Goal: Task Accomplishment & Management: Use online tool/utility

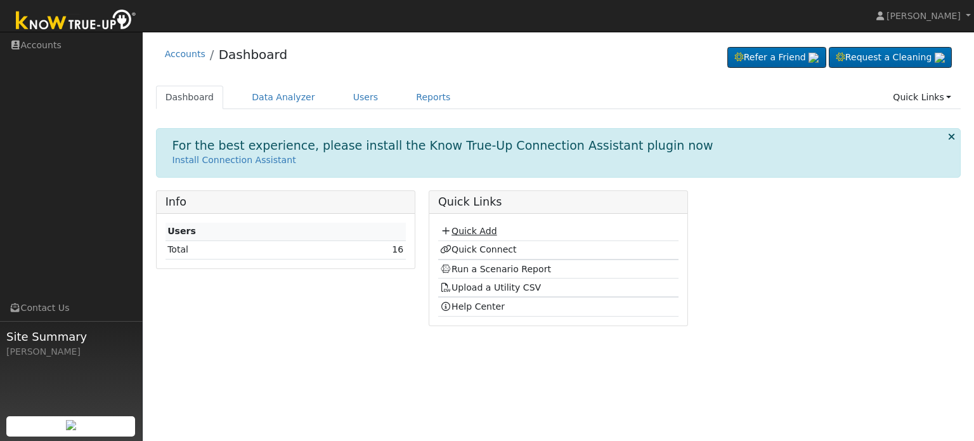
click at [475, 233] on link "Quick Add" at bounding box center [468, 231] width 56 height 10
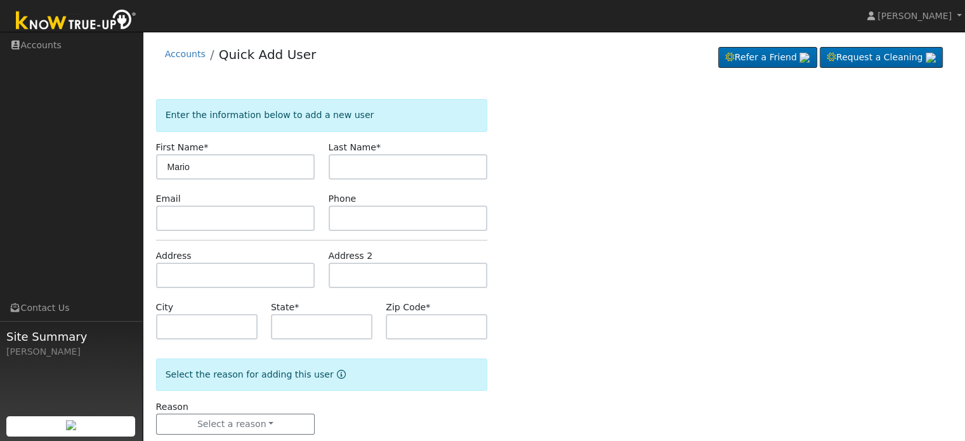
type input "Mario"
type input "Rocha"
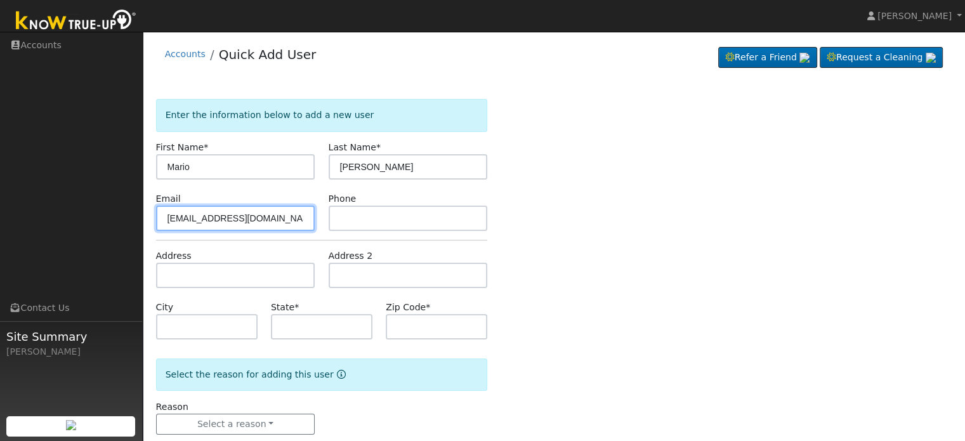
type input "[EMAIL_ADDRESS][DOMAIN_NAME]"
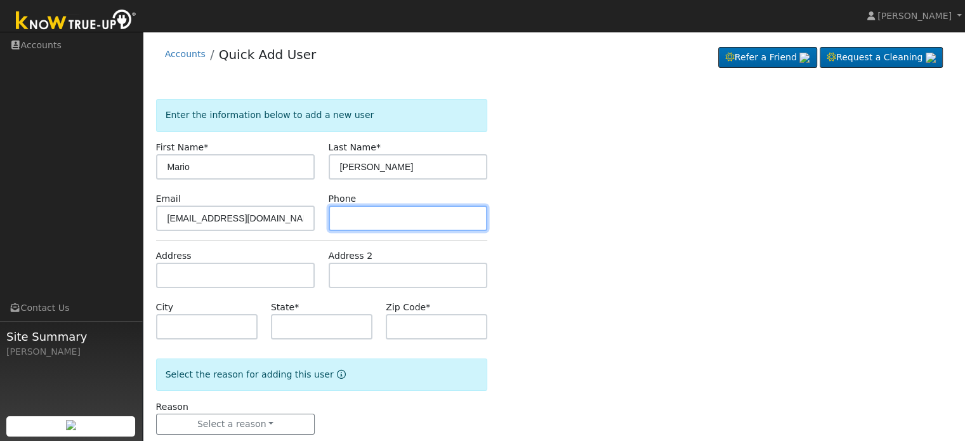
paste input "(559) 944-9546"
type input "(559) 944-9546"
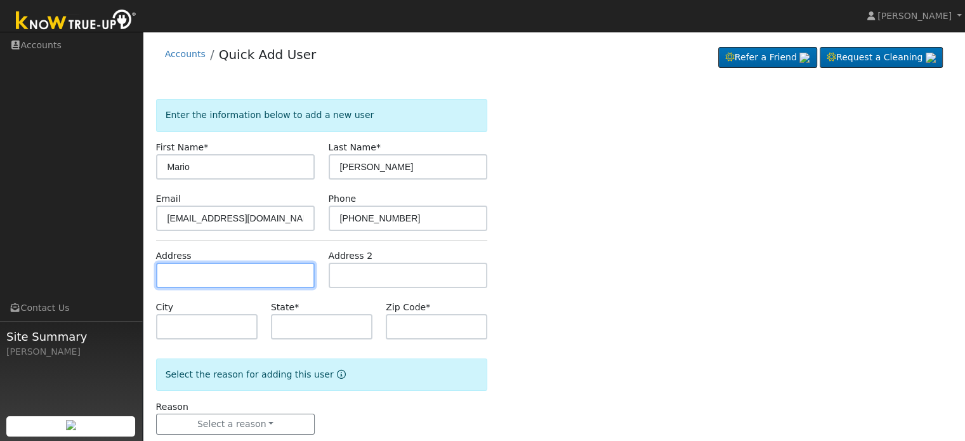
click at [165, 278] on input "text" at bounding box center [235, 275] width 159 height 25
type input "4570 East Tulare Street"
type input "Fresno"
type input "CA"
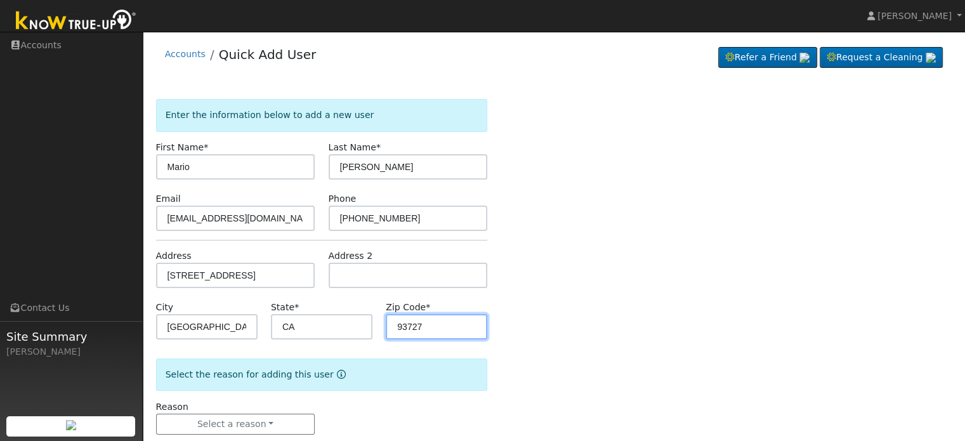
click at [440, 326] on input "93727" at bounding box center [436, 326] width 101 height 25
type input "93702"
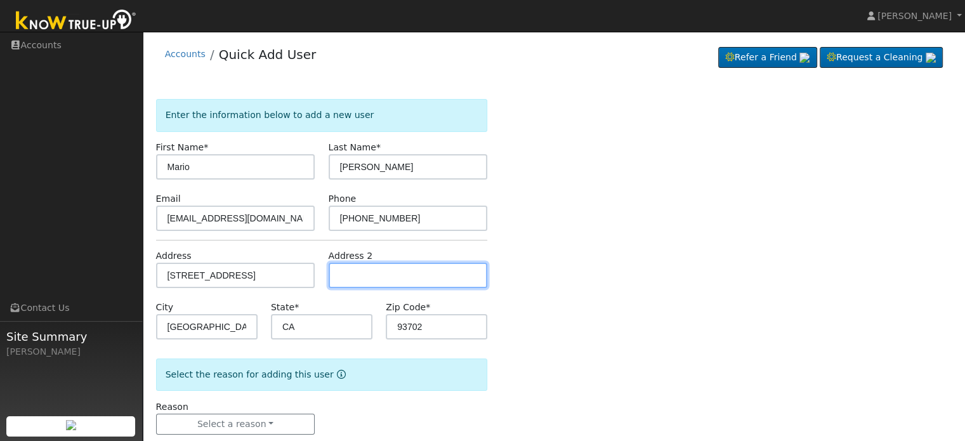
click at [399, 279] on input "text" at bounding box center [408, 275] width 159 height 25
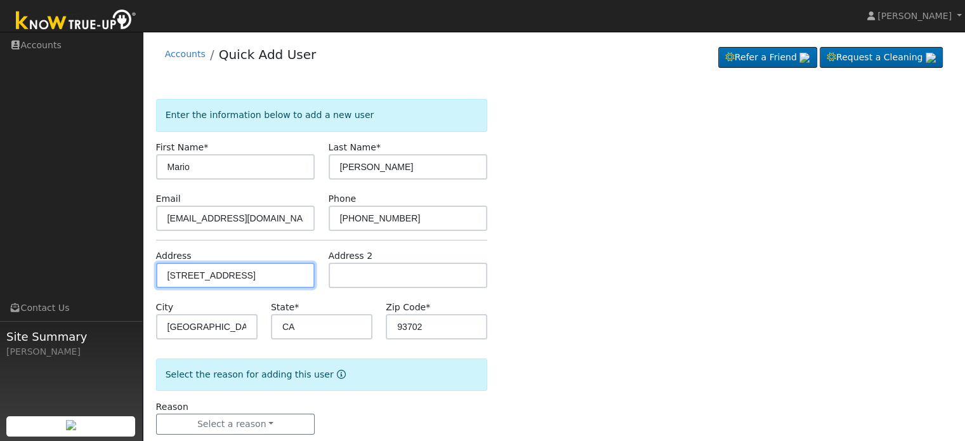
click at [279, 277] on input "4570 East Tulare Street" at bounding box center [235, 275] width 159 height 25
type input "[STREET_ADDRESS]"
click at [566, 319] on div "Enter the information below to add a new user First Name * Mario Last Name * Ro…" at bounding box center [554, 279] width 796 height 361
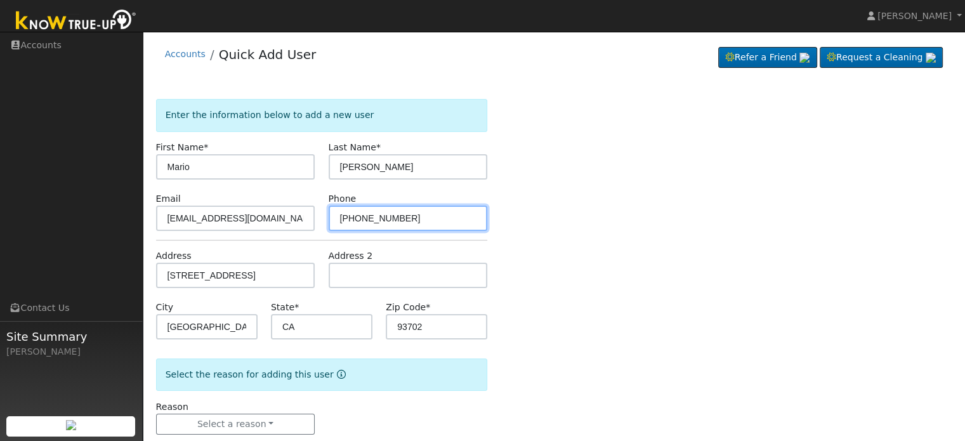
click at [441, 223] on input "(559) 944-9546" at bounding box center [408, 217] width 159 height 25
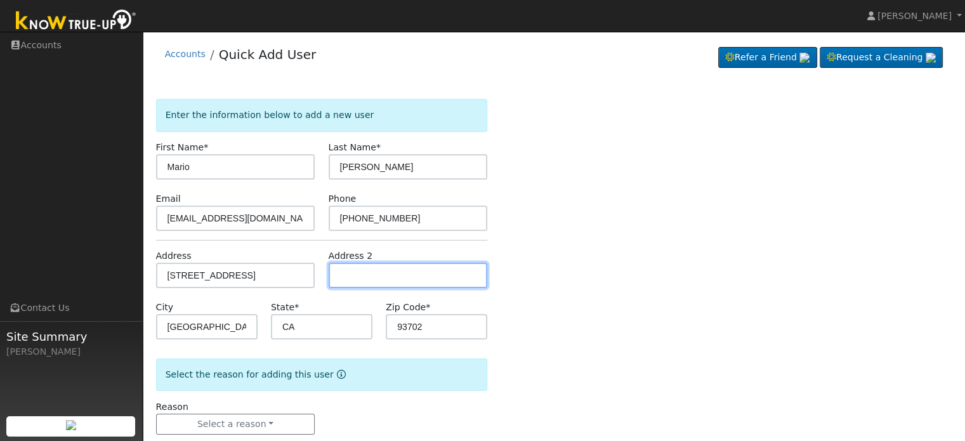
click at [421, 271] on input "text" at bounding box center [408, 275] width 159 height 25
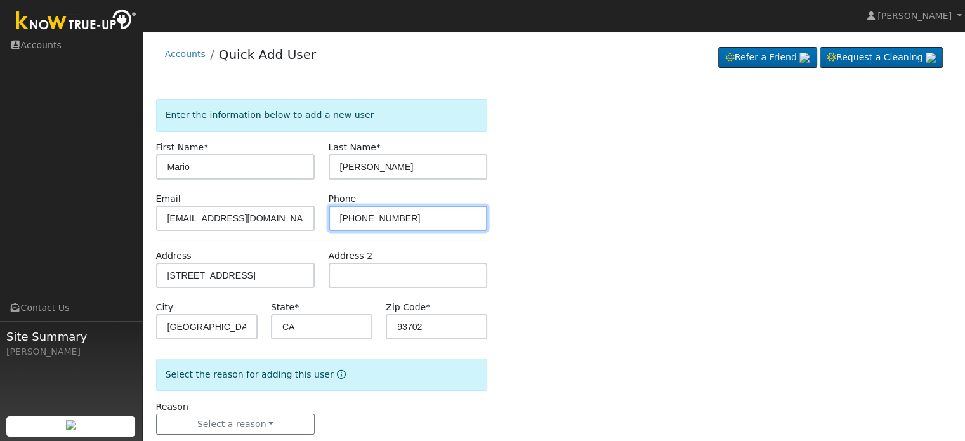
click at [379, 220] on input "(559) 8159809" at bounding box center [408, 217] width 159 height 25
type input "(559) 815-9809"
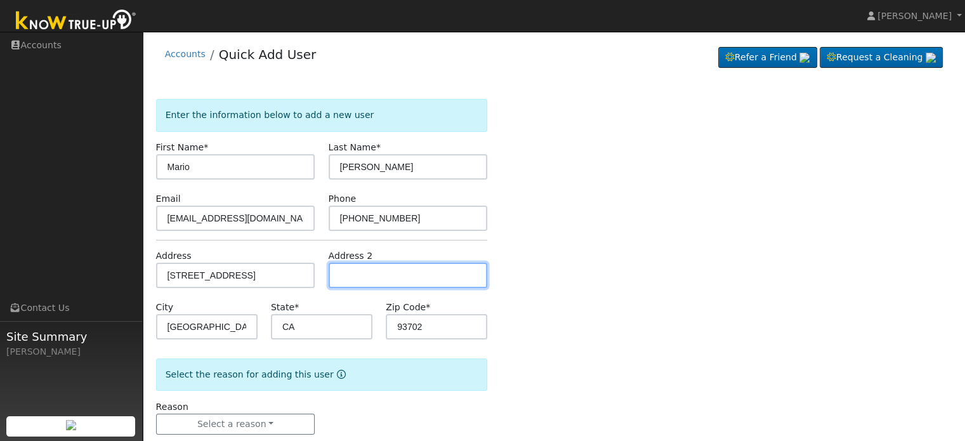
click at [424, 280] on input "text" at bounding box center [408, 275] width 159 height 25
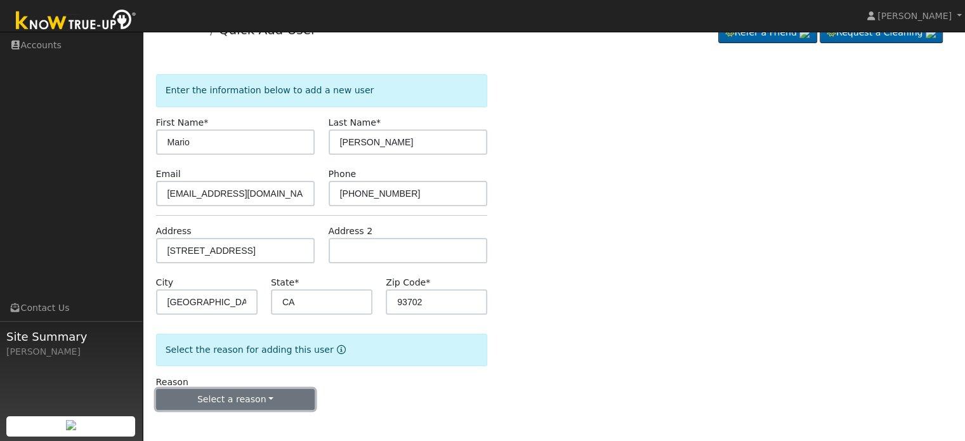
click at [297, 395] on button "Select a reason" at bounding box center [235, 400] width 159 height 22
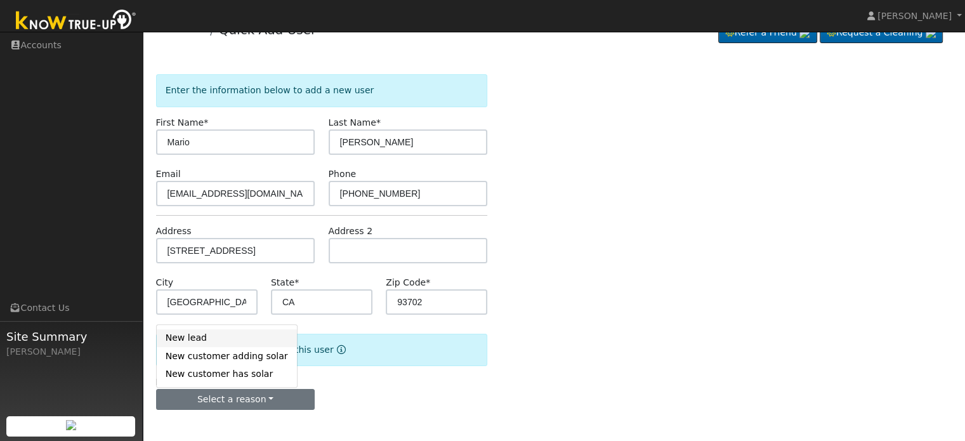
click at [215, 334] on link "New lead" at bounding box center [227, 338] width 140 height 18
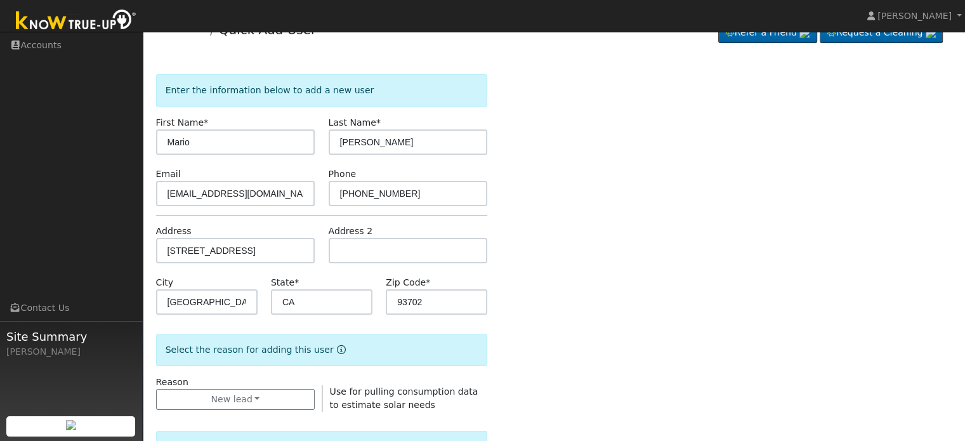
click at [620, 315] on div "Enter the information below to add a new user First Name * Mario Last Name * Ro…" at bounding box center [554, 432] width 796 height 716
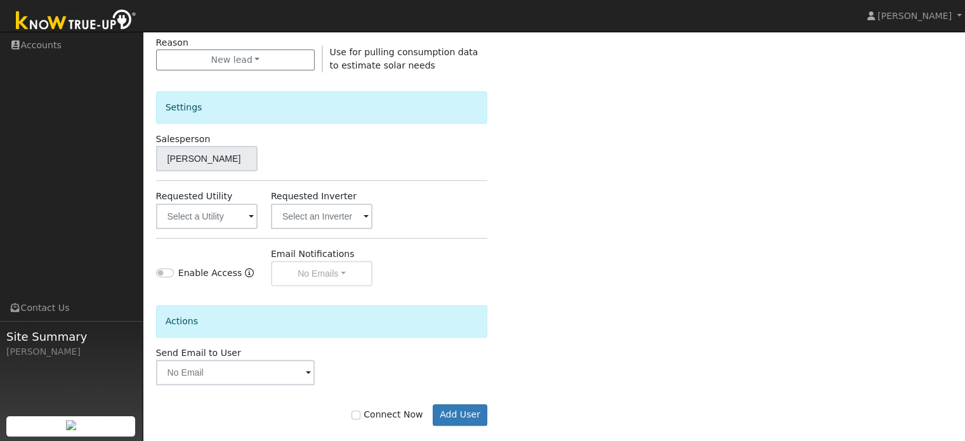
scroll to position [379, 0]
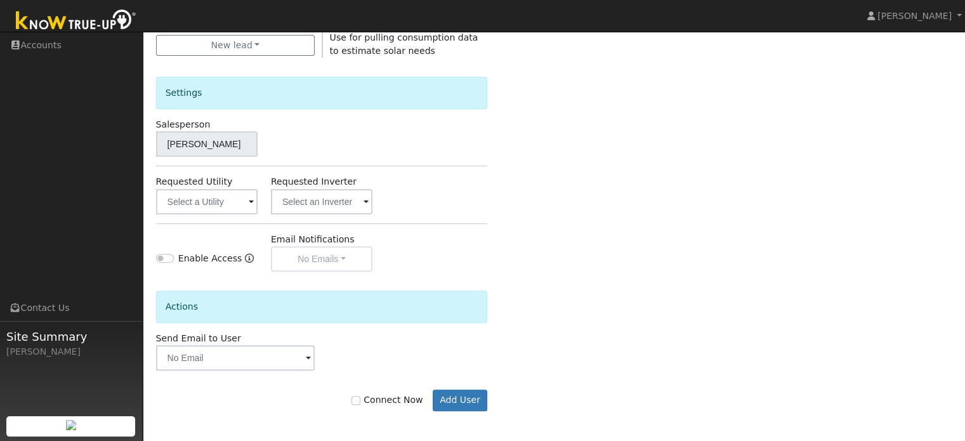
click at [252, 202] on span at bounding box center [251, 202] width 5 height 15
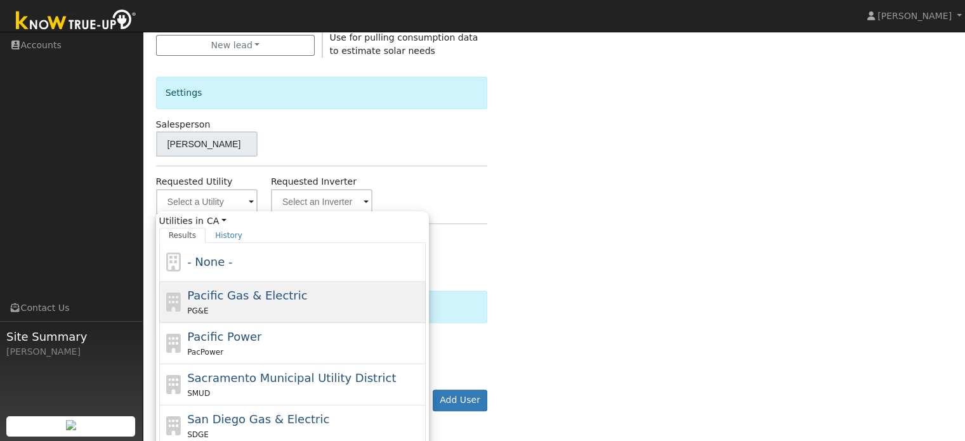
click at [259, 300] on span "Pacific Gas & Electric" at bounding box center [247, 295] width 120 height 13
type input "Pacific Gas & Electric"
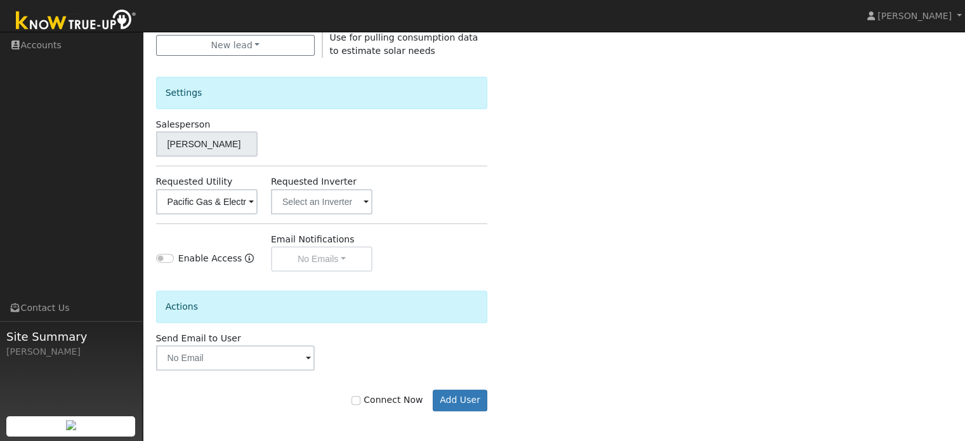
drag, startPoint x: 373, startPoint y: 400, endPoint x: 367, endPoint y: 399, distance: 6.4
click at [367, 399] on label "Connect Now" at bounding box center [386, 399] width 71 height 13
click at [360, 399] on input "Connect Now" at bounding box center [355, 400] width 9 height 9
checkbox input "true"
click at [467, 398] on button "Add User" at bounding box center [460, 400] width 55 height 22
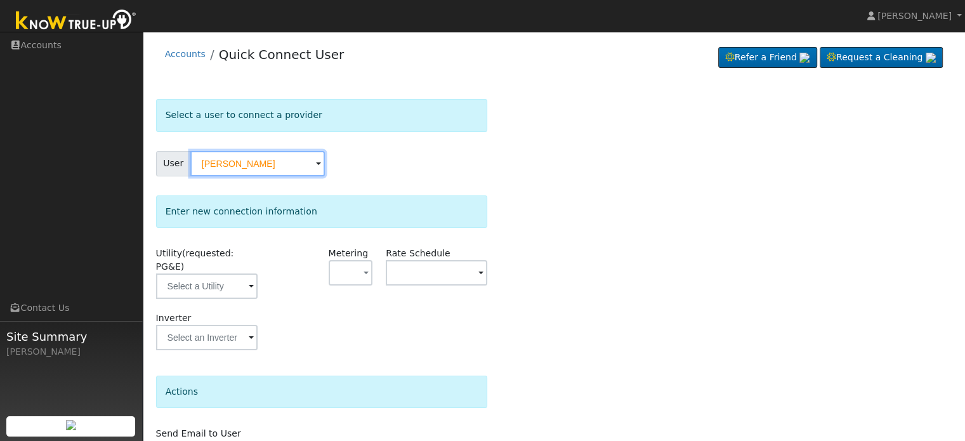
scroll to position [63, 0]
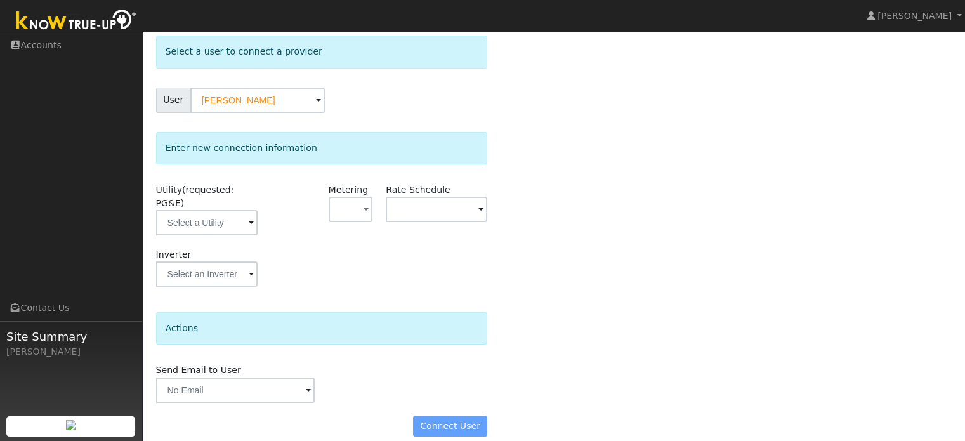
click at [252, 216] on span at bounding box center [251, 223] width 5 height 15
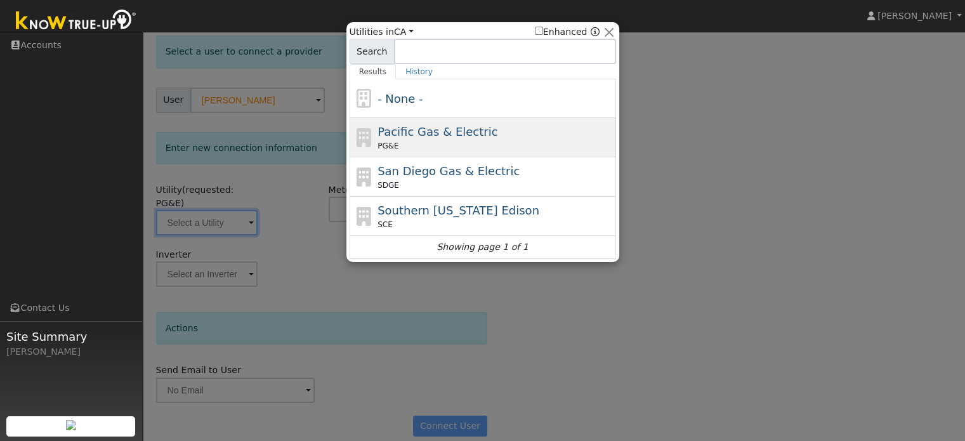
click at [459, 134] on span "Pacific Gas & Electric" at bounding box center [437, 131] width 120 height 13
type input "PG&E"
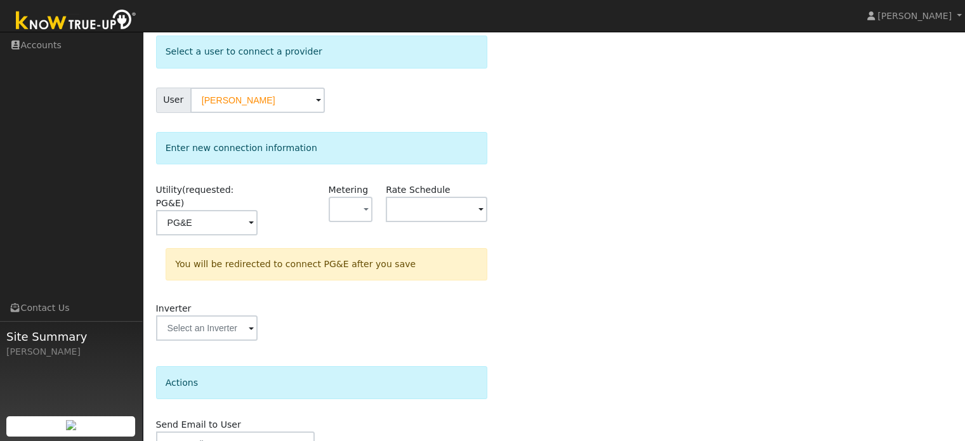
scroll to position [117, 0]
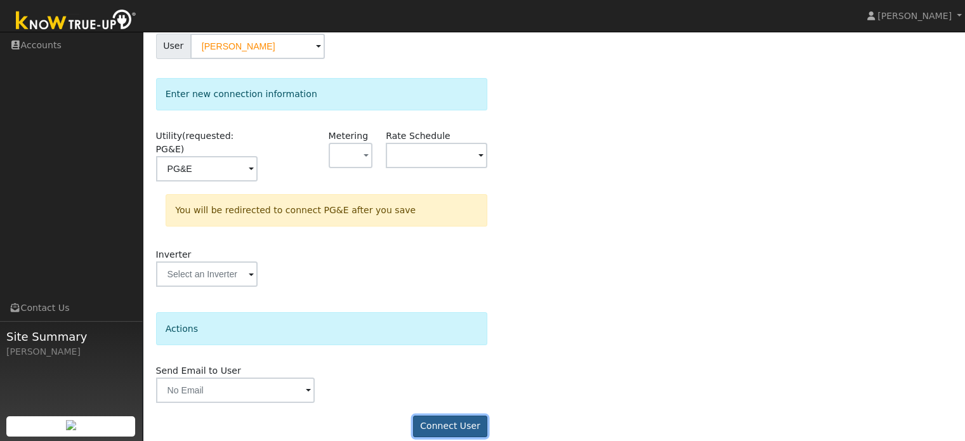
click at [453, 415] on button "Connect User" at bounding box center [450, 426] width 75 height 22
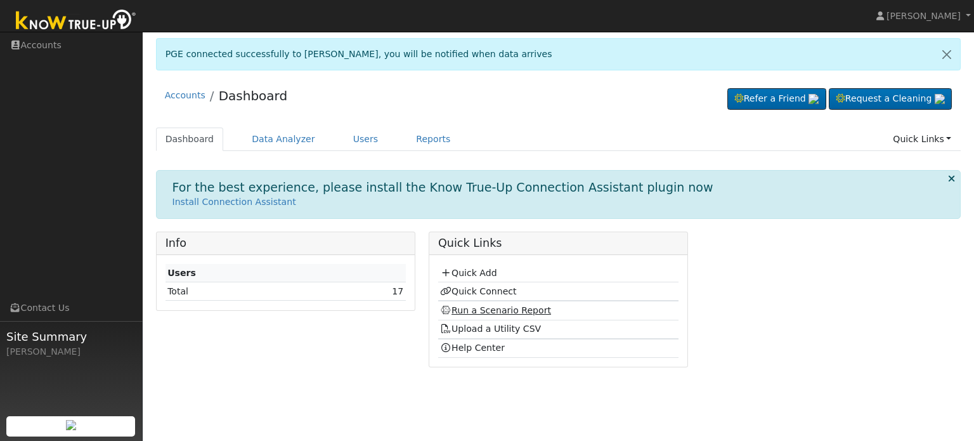
click at [513, 306] on link "Run a Scenario Report" at bounding box center [495, 310] width 111 height 10
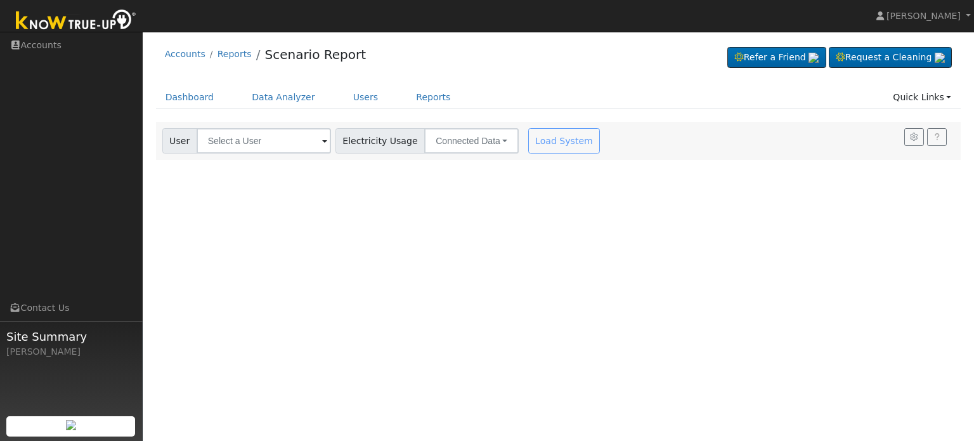
click at [322, 140] on span at bounding box center [324, 141] width 5 height 15
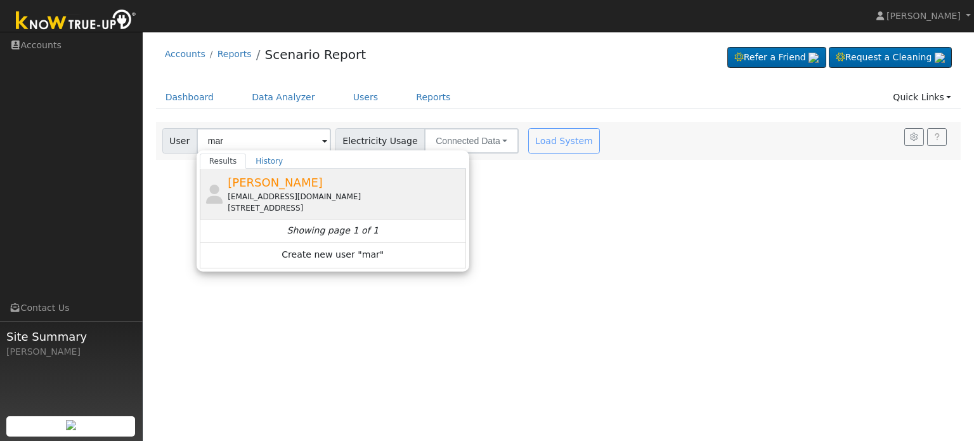
click at [297, 189] on div "[PERSON_NAME] [EMAIL_ADDRESS][DOMAIN_NAME] [STREET_ADDRESS]" at bounding box center [345, 194] width 235 height 40
type input "[PERSON_NAME]"
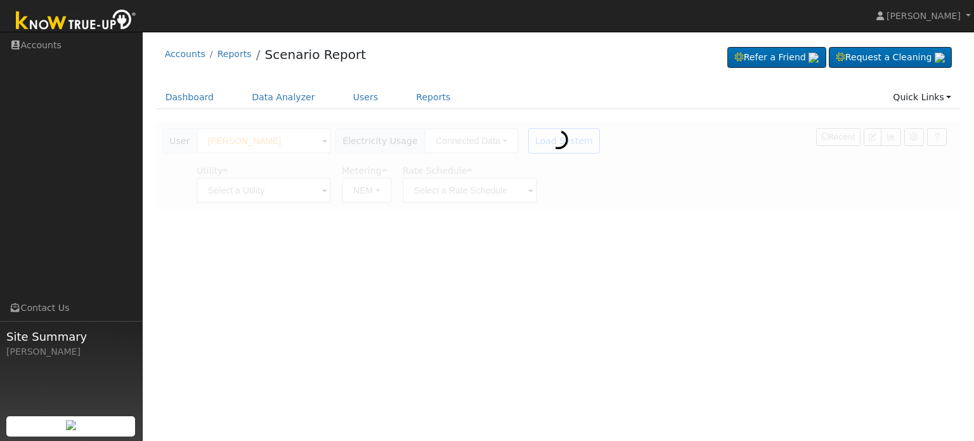
type input "Pacific Gas & Electric"
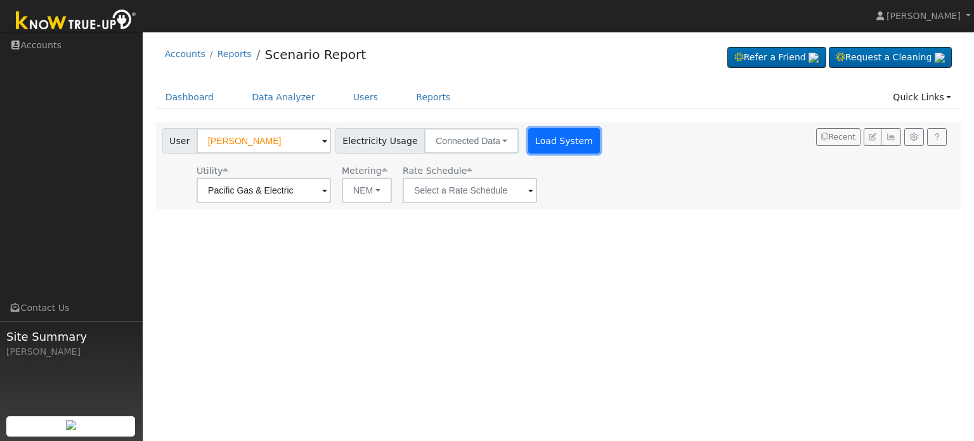
click at [559, 144] on button "Load System" at bounding box center [564, 140] width 72 height 25
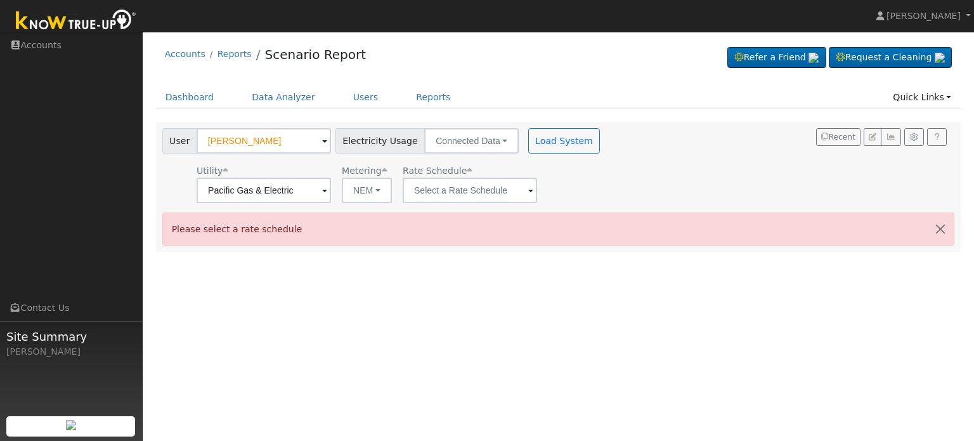
click at [327, 193] on span at bounding box center [324, 191] width 5 height 15
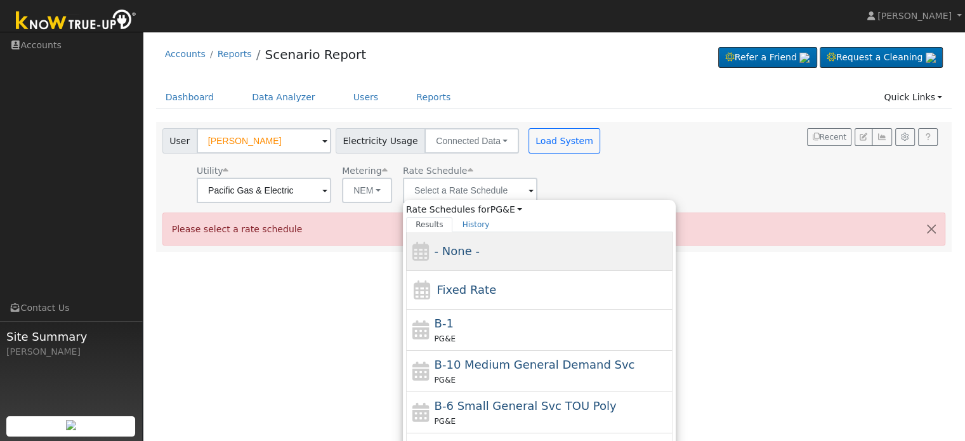
click at [528, 258] on div "- None -" at bounding box center [551, 250] width 235 height 17
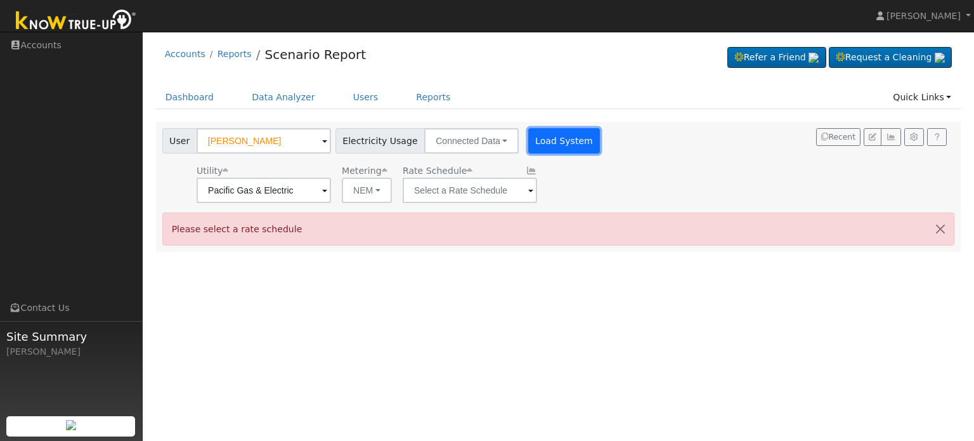
click at [557, 146] on button "Load System" at bounding box center [564, 140] width 72 height 25
click at [327, 188] on span at bounding box center [324, 191] width 5 height 15
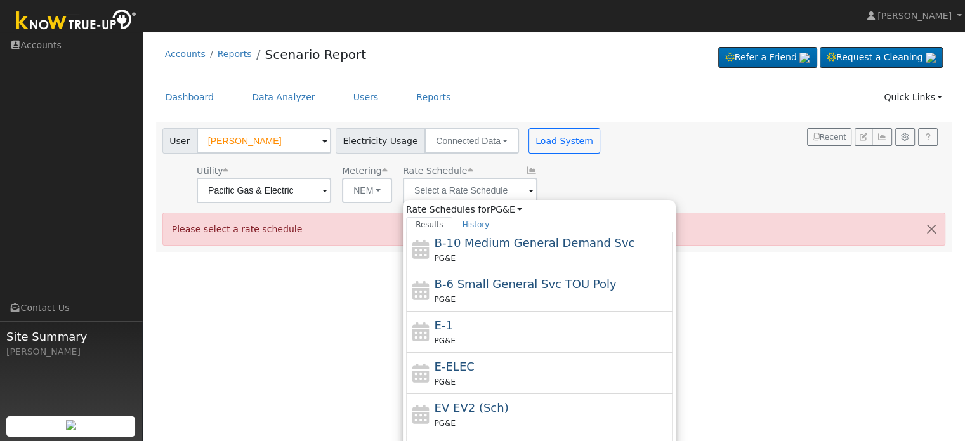
scroll to position [137, 0]
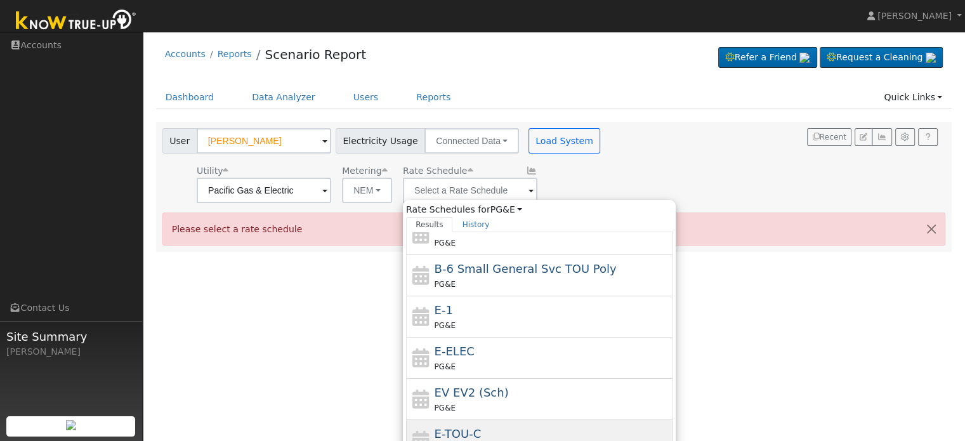
click at [533, 436] on div "E-TOU-C PG&E" at bounding box center [551, 440] width 235 height 30
type input "E-TOU-C"
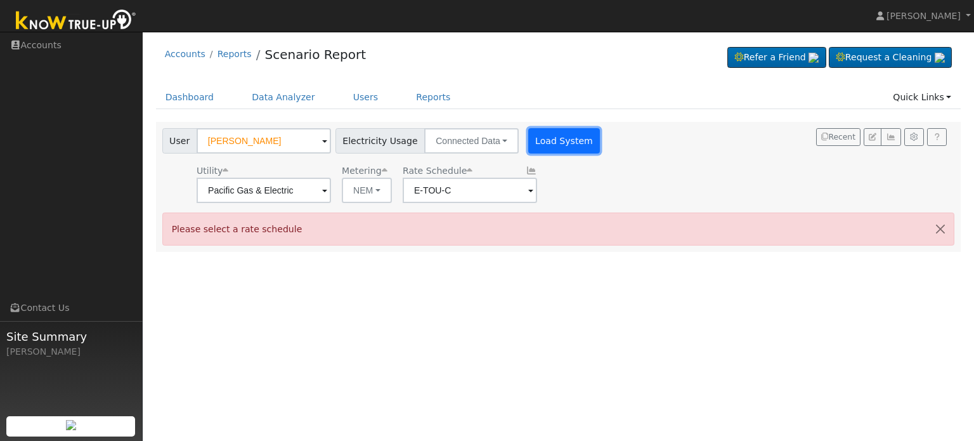
click at [566, 139] on button "Load System" at bounding box center [564, 140] width 72 height 25
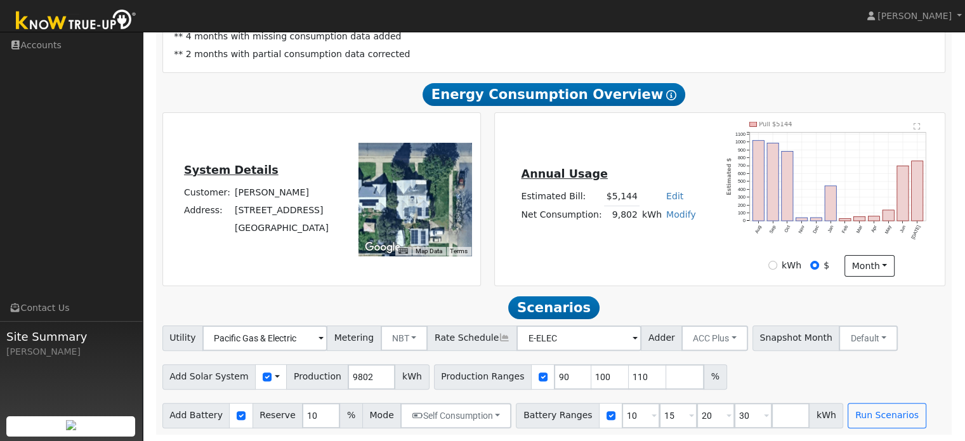
scroll to position [261, 0]
click at [554, 382] on input "90" at bounding box center [573, 376] width 38 height 25
type input "100"
type input "110"
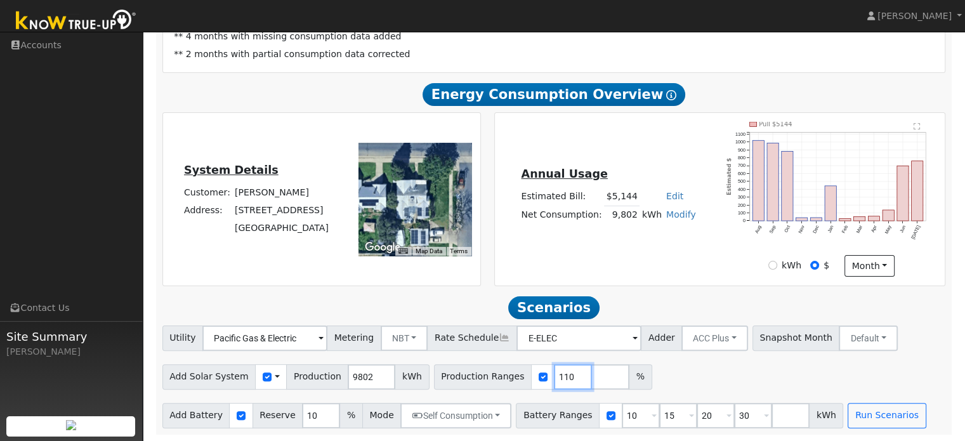
type input "110"
click at [591, 374] on input "number" at bounding box center [610, 376] width 38 height 25
type input "25"
type input "110"
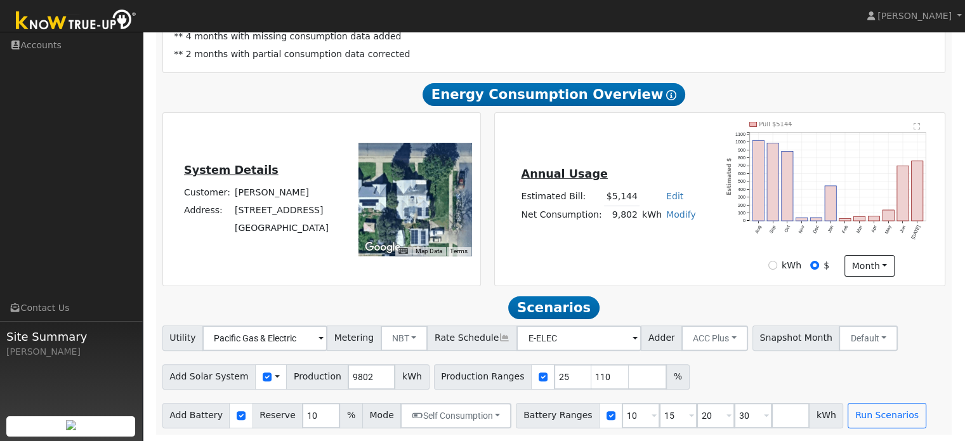
click at [706, 386] on div "Add Solar System Use CSV Data Production 9802 kWh Production Ranges 25 110 %" at bounding box center [554, 375] width 788 height 30
click at [554, 378] on input "25" at bounding box center [573, 376] width 38 height 25
type input "110"
click at [591, 370] on input "number" at bounding box center [610, 376] width 38 height 25
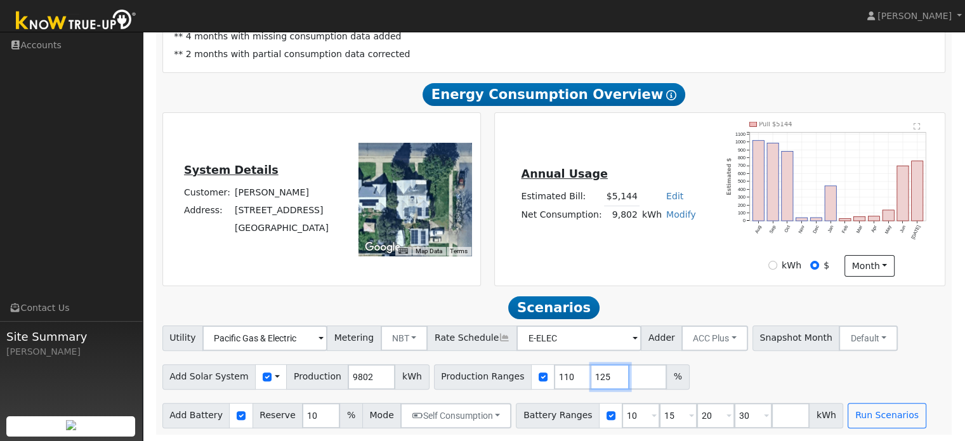
type input "125"
click at [710, 380] on div "Add Solar System Use CSV Data Production 9802 kWh Production Ranges 110 125 %" at bounding box center [554, 375] width 788 height 30
click at [621, 419] on input "10" at bounding box center [640, 415] width 38 height 25
type input "15"
type input "20"
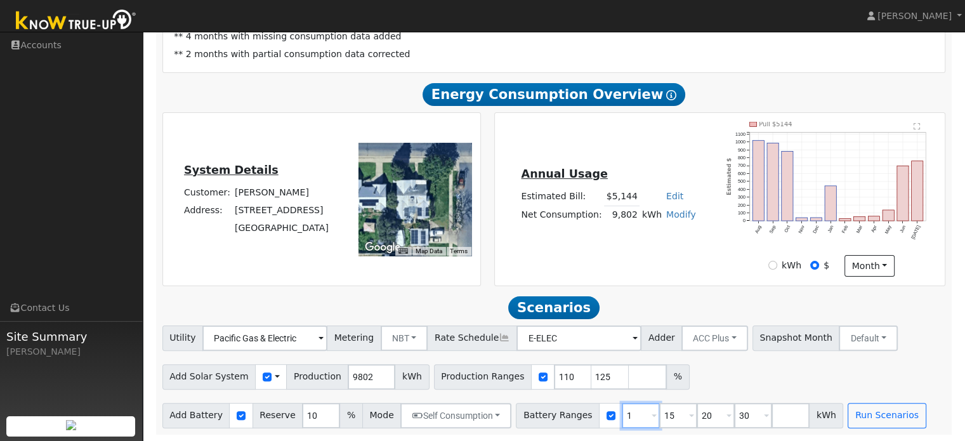
type input "30"
type input "15"
click at [696, 420] on input "30" at bounding box center [715, 415] width 38 height 25
type input "3"
click at [837, 398] on div "Add Battery Reserve 10 % Mode Self Consumption Self Consumption Peak Savings AC…" at bounding box center [554, 413] width 788 height 30
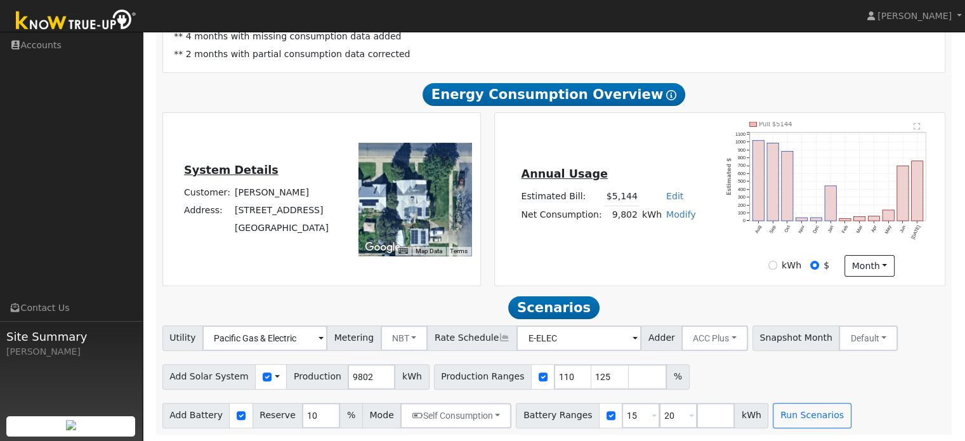
click at [565, 306] on span "Scenarios" at bounding box center [553, 307] width 91 height 23
click at [783, 418] on button "Run Scenarios" at bounding box center [811, 415] width 78 height 25
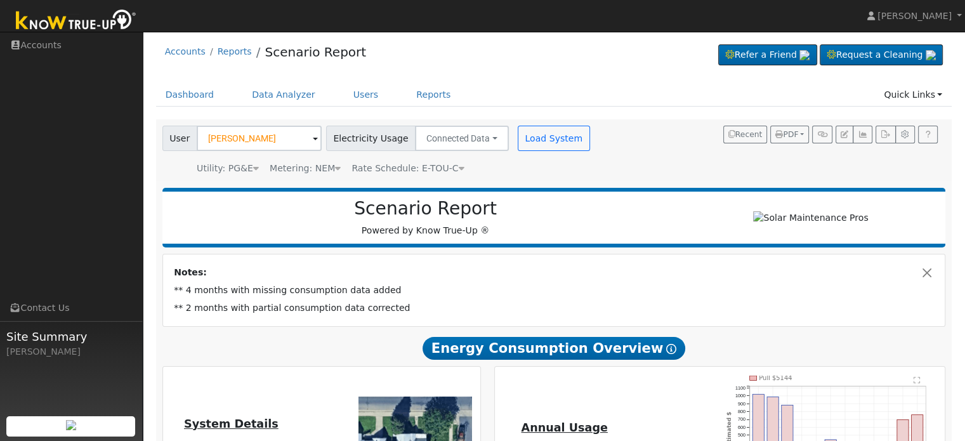
scroll to position [0, 0]
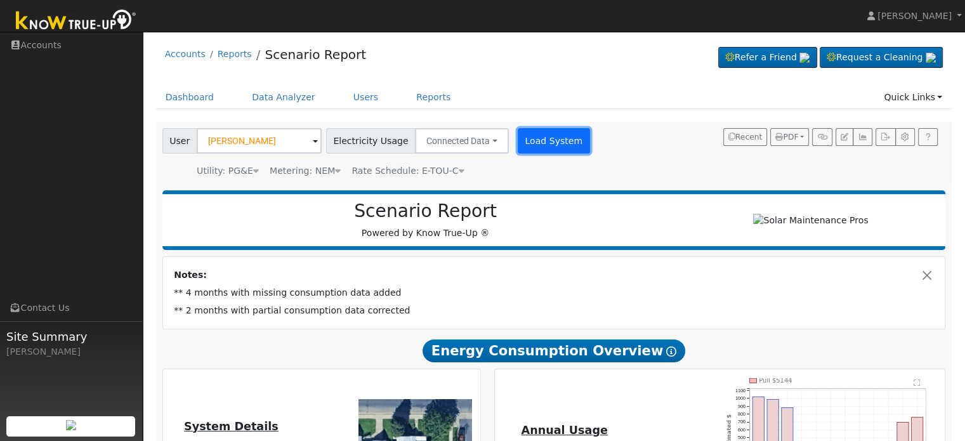
click at [533, 143] on button "Load System" at bounding box center [553, 140] width 72 height 25
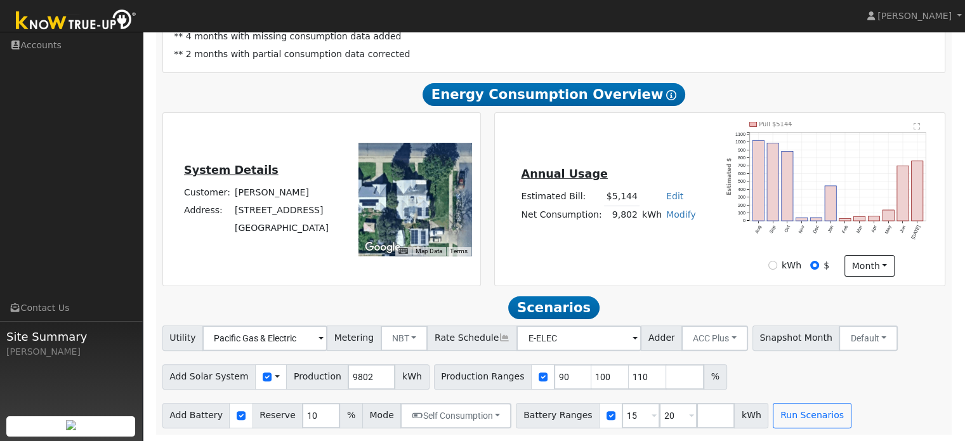
scroll to position [259, 0]
click at [591, 382] on input "100" at bounding box center [610, 376] width 38 height 25
type input "110"
type input "1"
click at [554, 381] on input "90" at bounding box center [573, 376] width 38 height 25
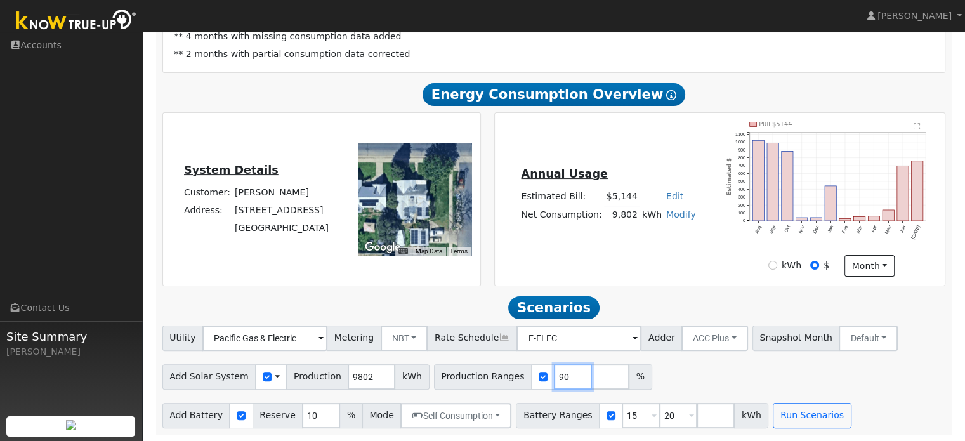
type input "9"
click at [689, 365] on div "Add Solar System Use CSV Data Production 9802 kWh Production Ranges 125 %" at bounding box center [554, 375] width 788 height 30
click at [554, 380] on input "125" at bounding box center [573, 376] width 38 height 25
type input "100"
click at [591, 381] on input "number" at bounding box center [610, 376] width 38 height 25
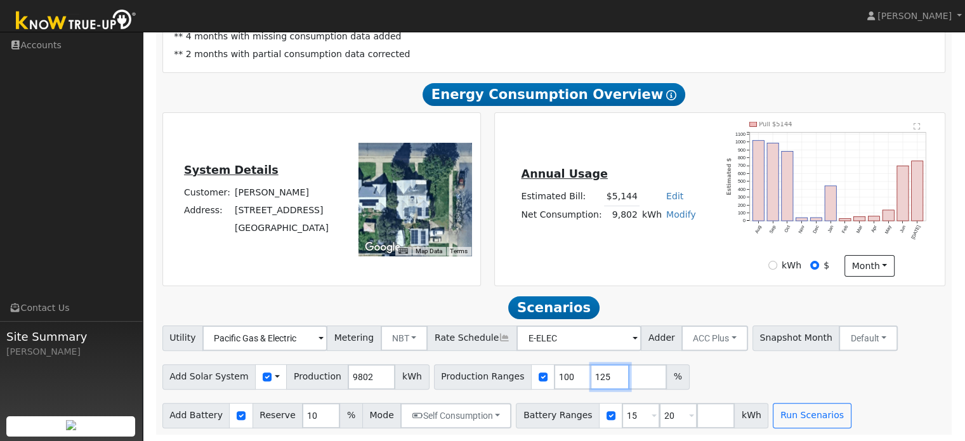
type input "125"
click at [624, 422] on input "15" at bounding box center [640, 415] width 38 height 25
type input "20"
type input "2"
type input "15"
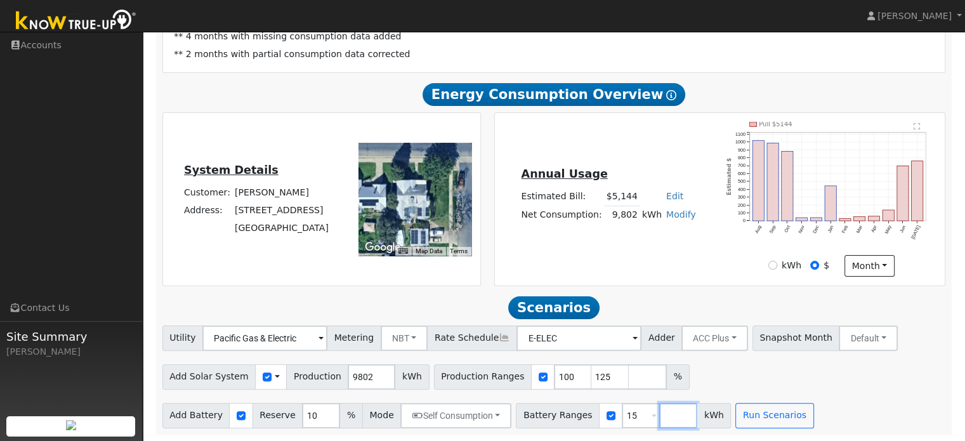
click at [659, 423] on input "number" at bounding box center [678, 415] width 38 height 25
type input "20"
click at [843, 379] on div "Add Solar System Use CSV Data Production 9802 kWh Production Ranges 100 125 %" at bounding box center [554, 375] width 788 height 30
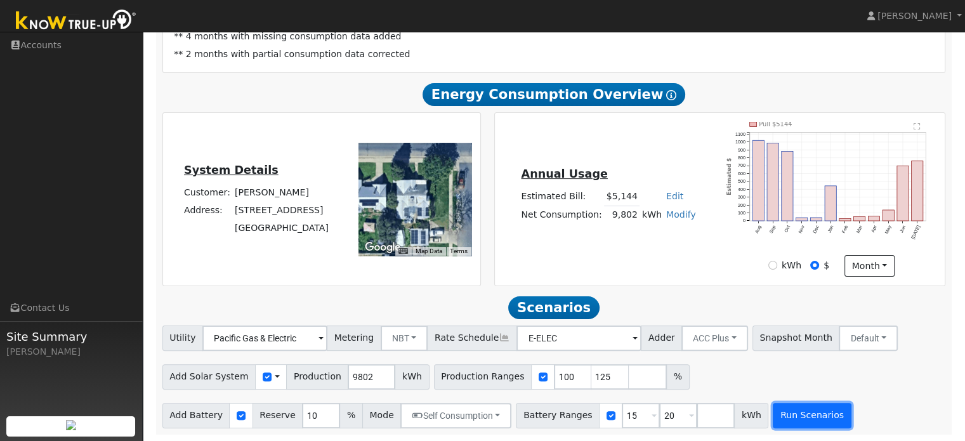
click at [795, 420] on button "Run Scenarios" at bounding box center [811, 415] width 78 height 25
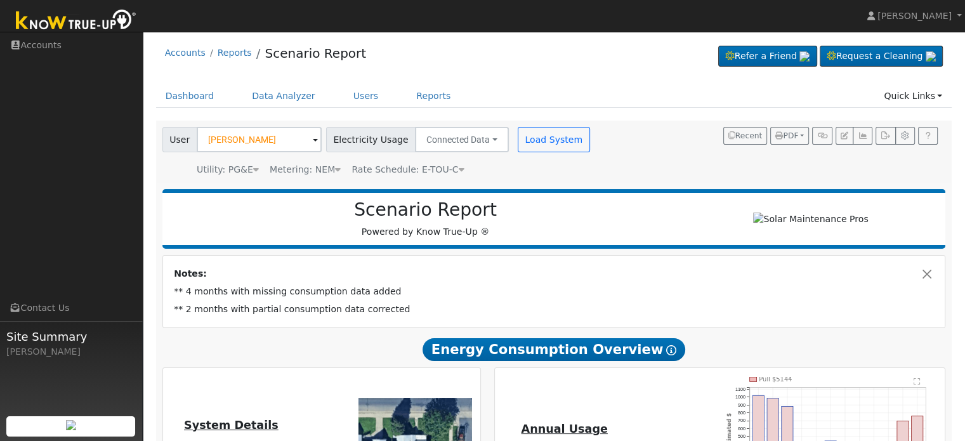
scroll to position [0, 0]
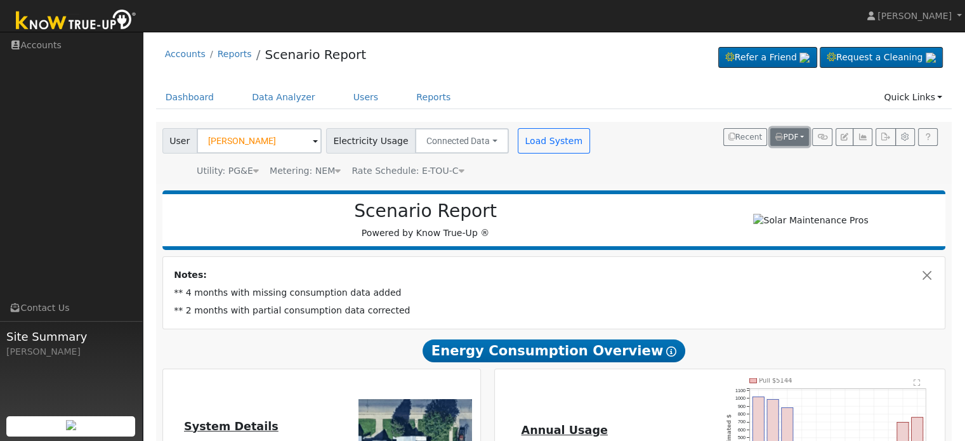
click at [790, 141] on span "PDF" at bounding box center [786, 137] width 23 height 9
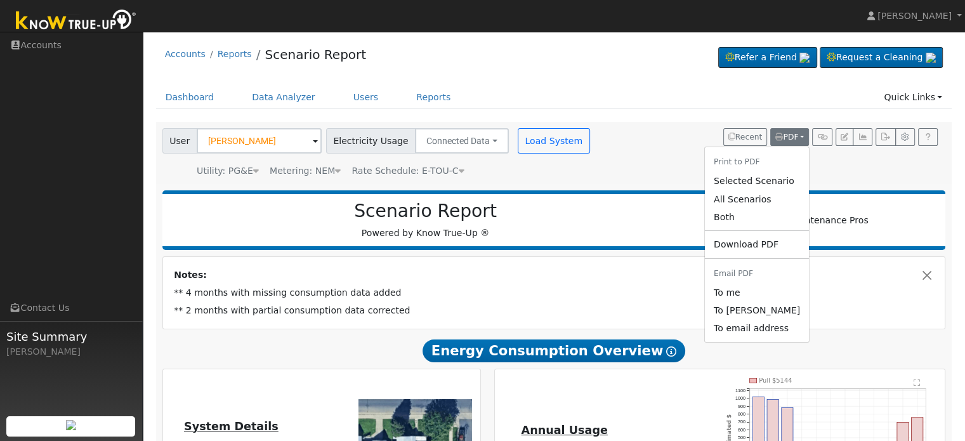
click at [753, 162] on li "Print to PDF" at bounding box center [757, 162] width 104 height 21
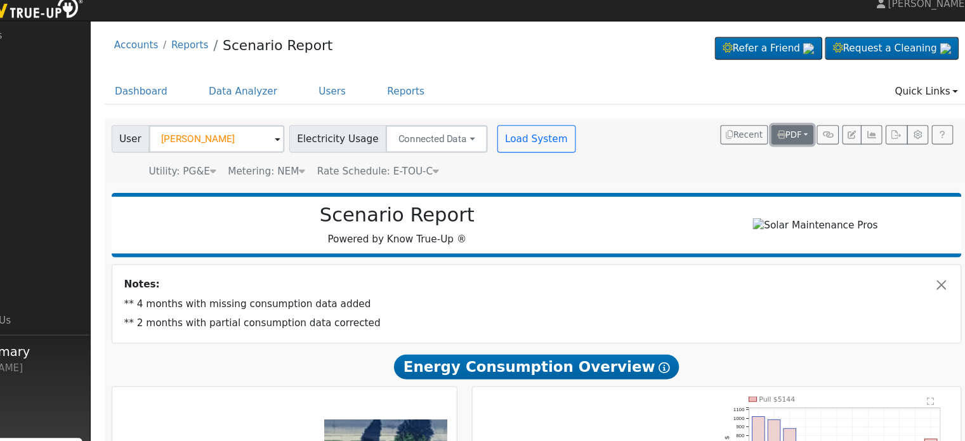
click at [793, 139] on span "PDF" at bounding box center [786, 137] width 23 height 9
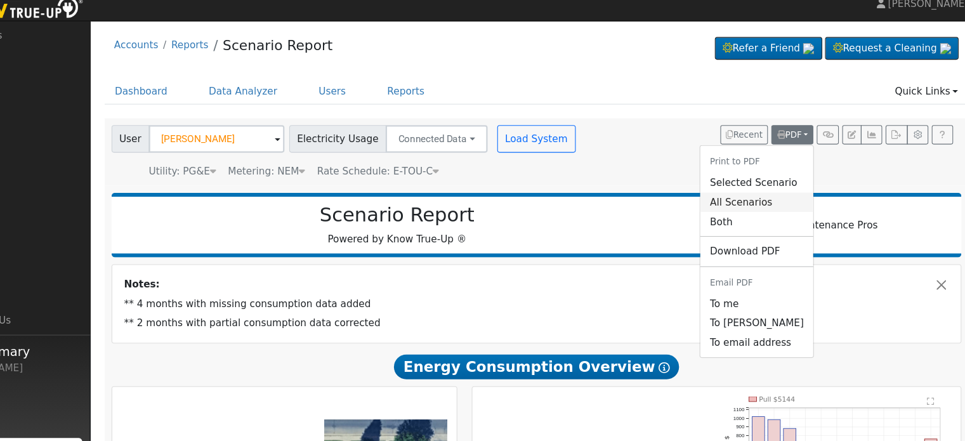
click at [749, 198] on link "All Scenarios" at bounding box center [757, 199] width 104 height 18
